Goal: Communication & Community: Answer question/provide support

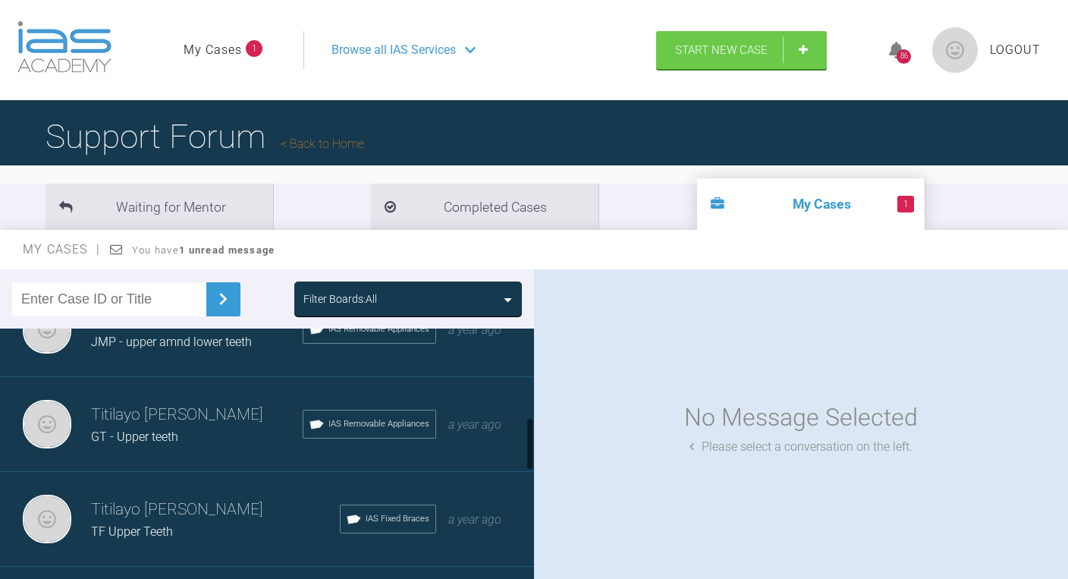
scroll to position [425, 0]
click at [205, 415] on h3 "Titilayo [PERSON_NAME]" at bounding box center [197, 416] width 212 height 26
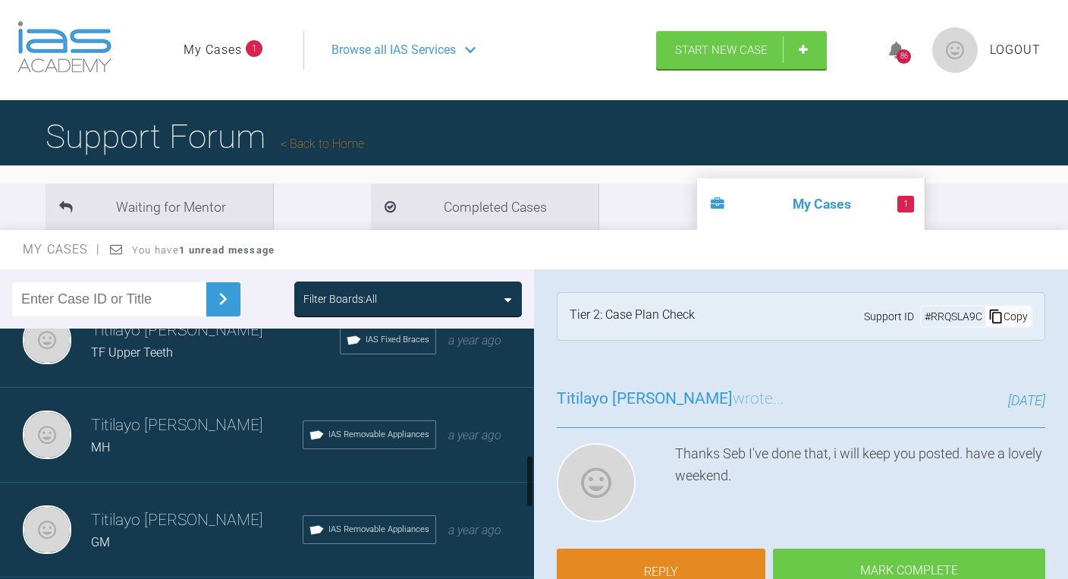
scroll to position [606, 0]
click at [662, 567] on link "Reply" at bounding box center [661, 573] width 209 height 47
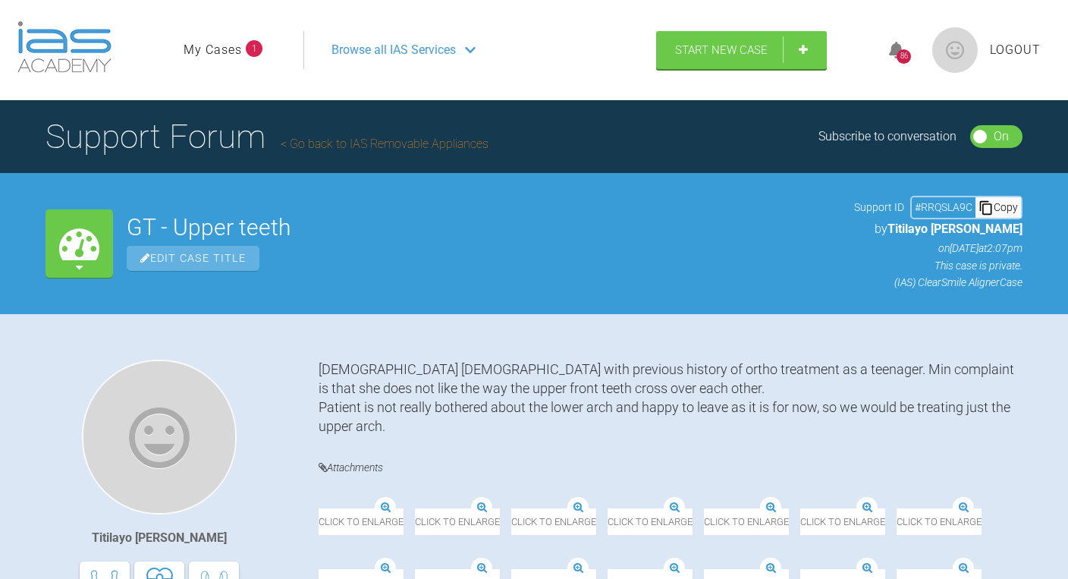
scroll to position [15498, 0]
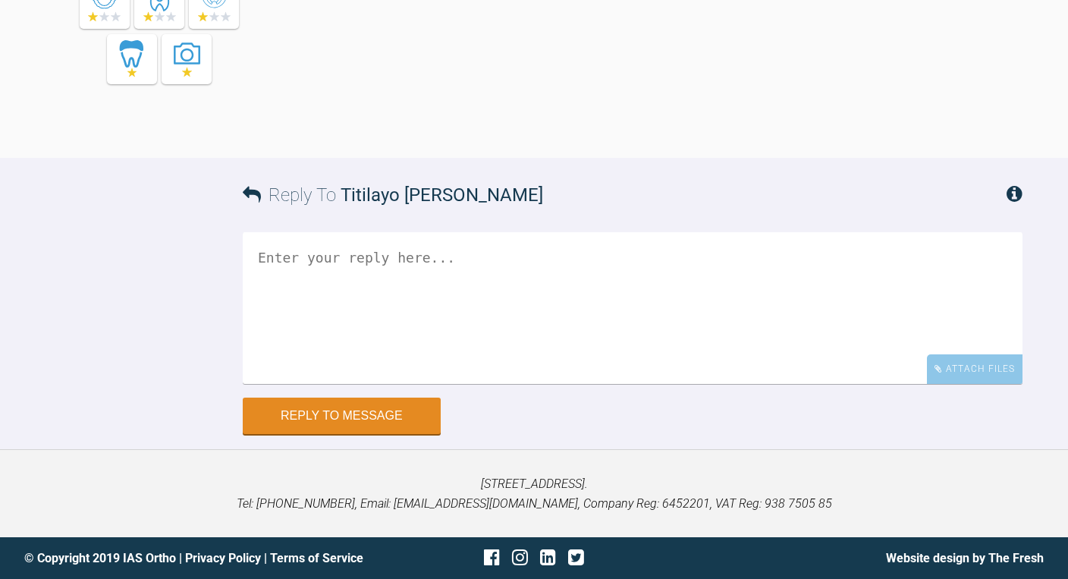
click at [412, 259] on textarea at bounding box center [633, 308] width 780 height 152
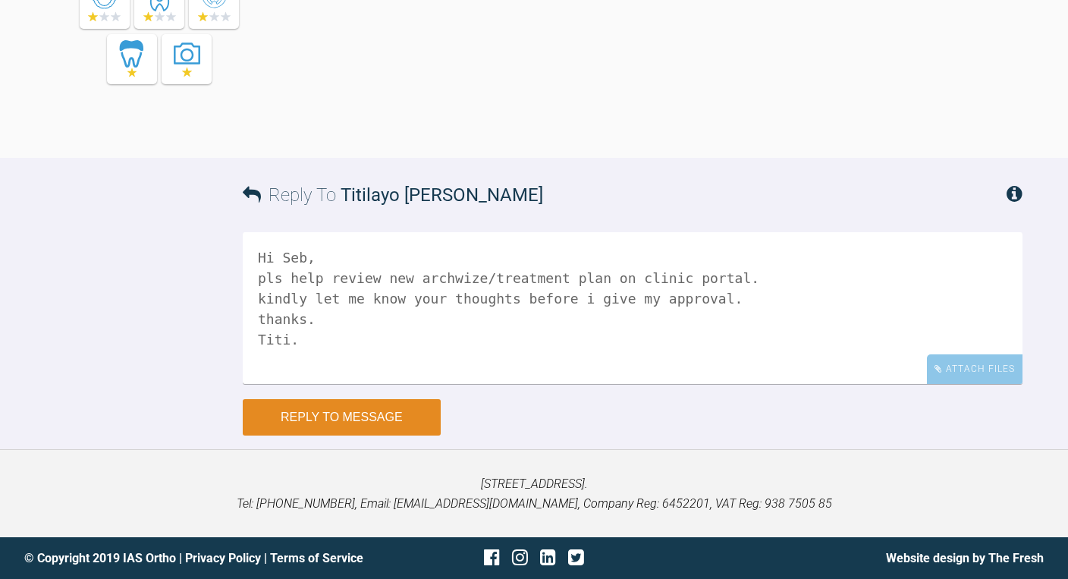
type textarea "Hi Seb, pls help review new archwize/treatment plan on clinic portal. kindly le…"
click at [405, 419] on button "Reply to Message" at bounding box center [342, 417] width 198 height 36
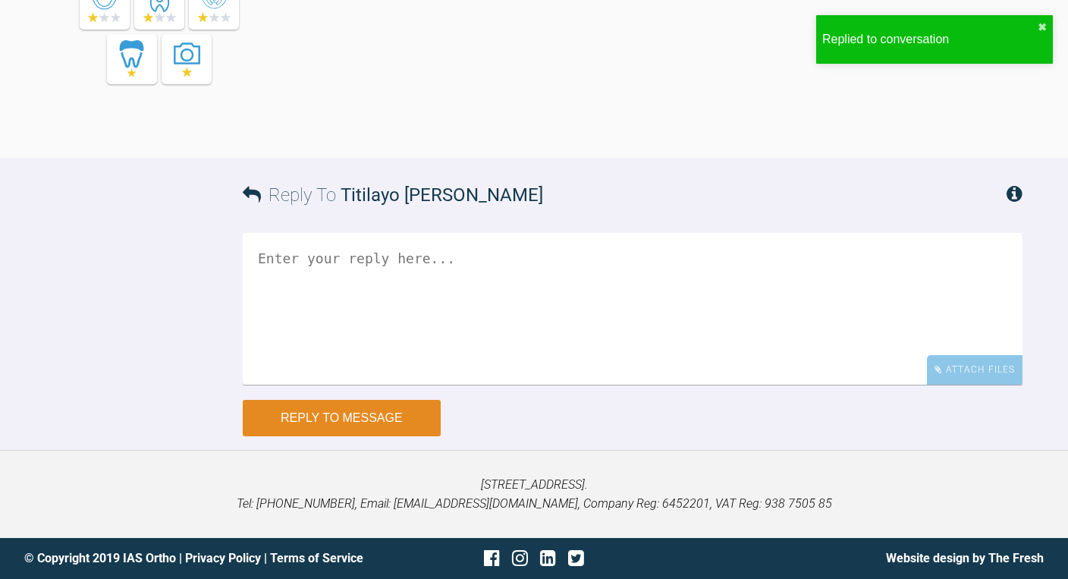
scroll to position [15884, 0]
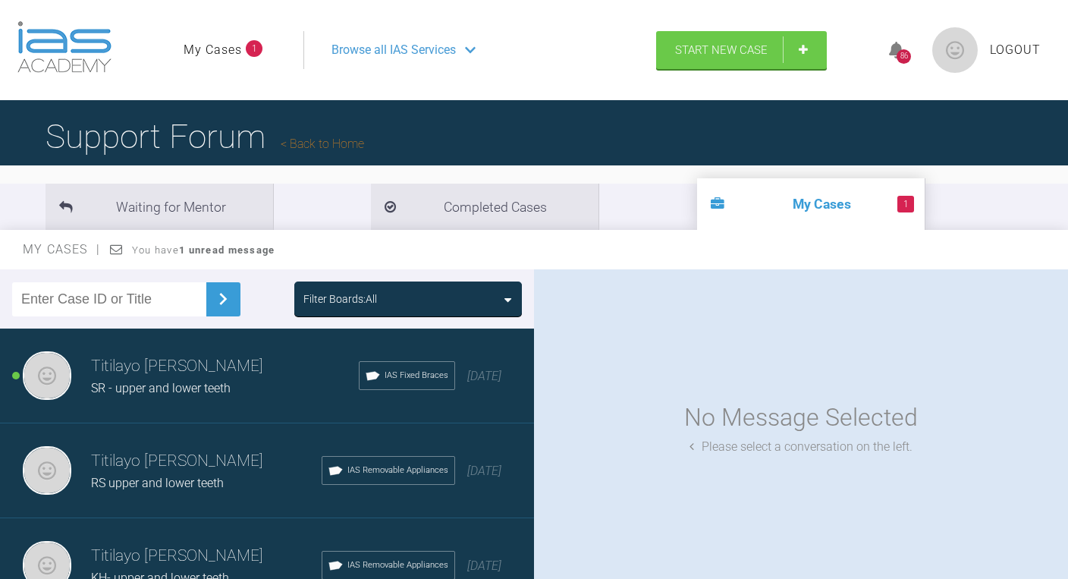
click at [188, 373] on h3 "Titilayo [PERSON_NAME]" at bounding box center [225, 367] width 268 height 26
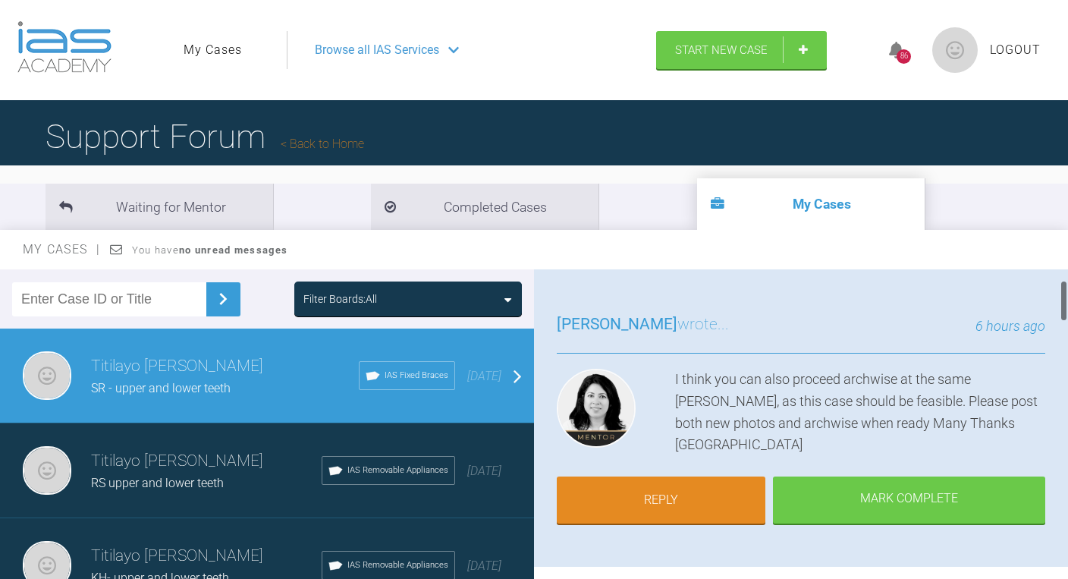
scroll to position [96, 0]
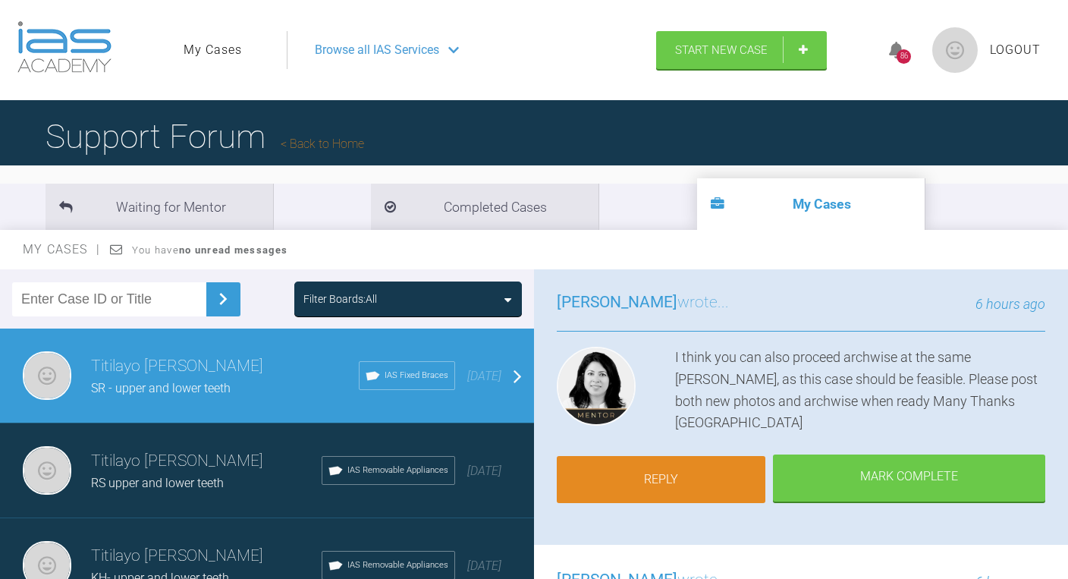
click at [671, 476] on link "Reply" at bounding box center [661, 479] width 209 height 47
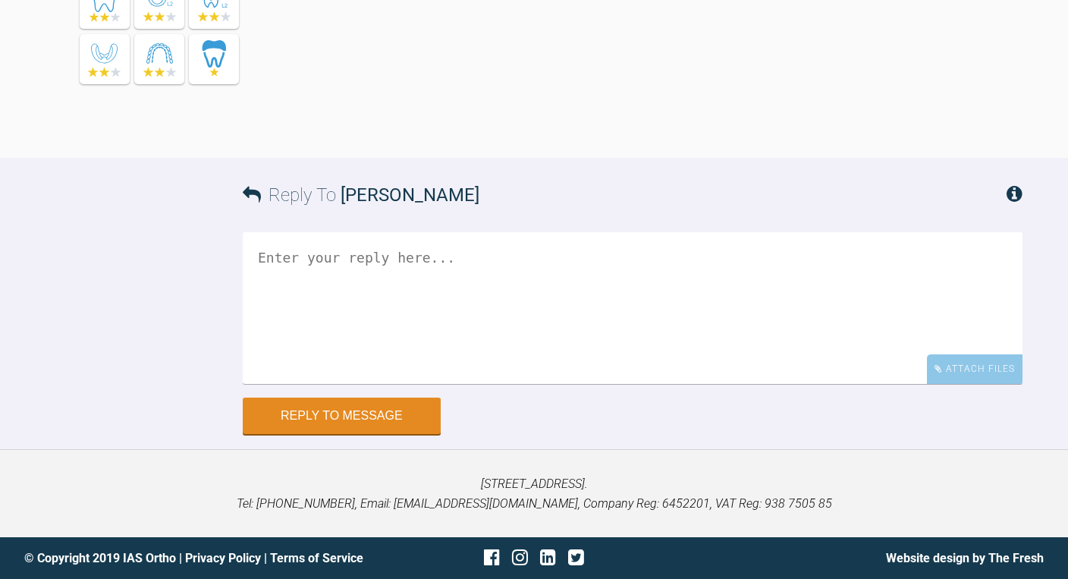
scroll to position [2567, 0]
click at [475, 294] on textarea at bounding box center [633, 308] width 780 height 152
type textarea "t"
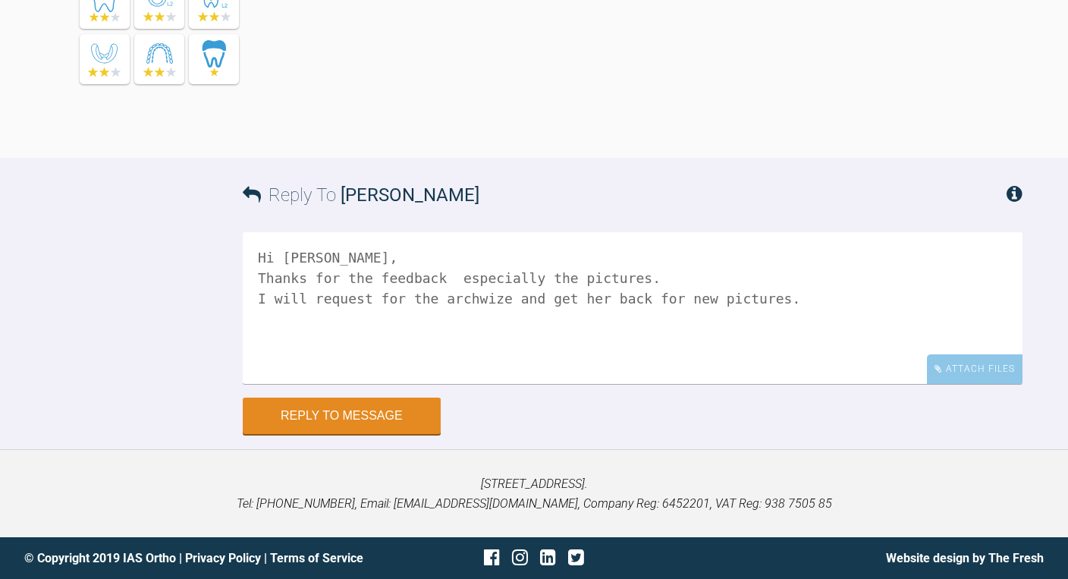
click at [557, 266] on textarea "Hi [PERSON_NAME], Thanks for the feedback especially the pictures. I will reque…" at bounding box center [633, 308] width 780 height 152
click at [653, 296] on textarea "Hi [PERSON_NAME], Thanks for the feedback especially the pictures. I will reque…" at bounding box center [633, 308] width 780 height 152
type textarea "Hi [PERSON_NAME], Thanks for the feedback especially the pictures. I will reque…"
click at [334, 411] on button "Reply to Message" at bounding box center [342, 417] width 198 height 36
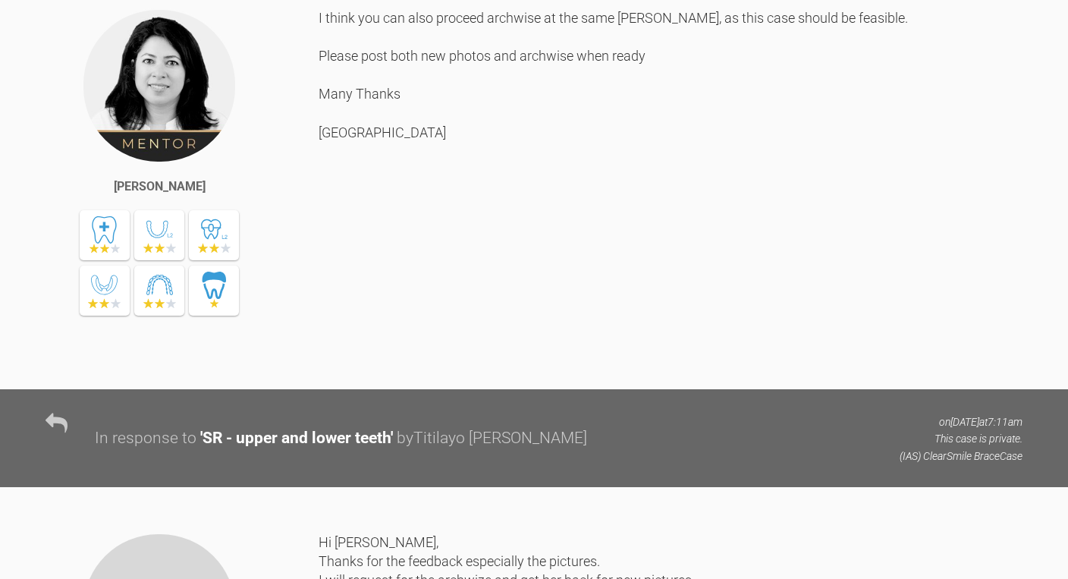
scroll to position [2055, 0]
